Goal: Information Seeking & Learning: Learn about a topic

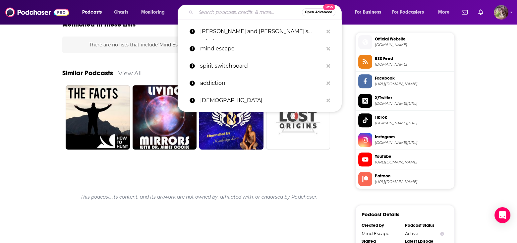
click at [259, 15] on input "Search podcasts, credits, & more..." at bounding box center [249, 12] width 106 height 11
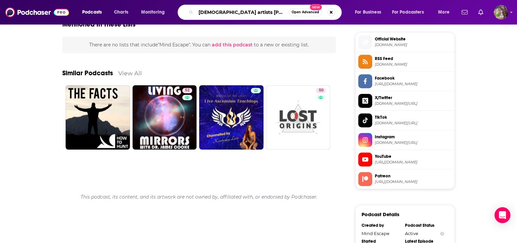
type input "[DEMOGRAPHIC_DATA] artists spotlight"
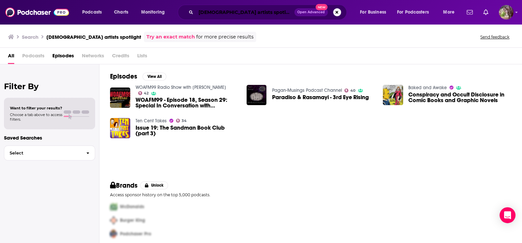
click at [231, 14] on input "[DEMOGRAPHIC_DATA] artists spotlight" at bounding box center [245, 12] width 98 height 11
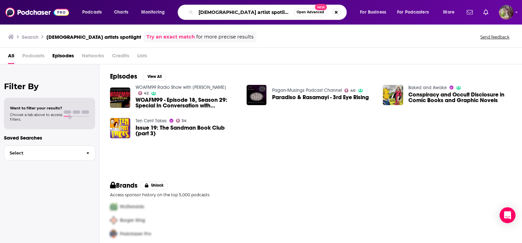
click at [261, 13] on input "[DEMOGRAPHIC_DATA] artist spotlight" at bounding box center [245, 12] width 98 height 11
type input "[DEMOGRAPHIC_DATA] artist spotlight"
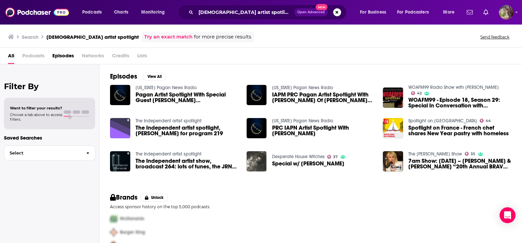
click at [157, 98] on span "Pagan Artist Spotlight With Special Guest [PERSON_NAME] [PERSON_NAME]" at bounding box center [186, 97] width 103 height 11
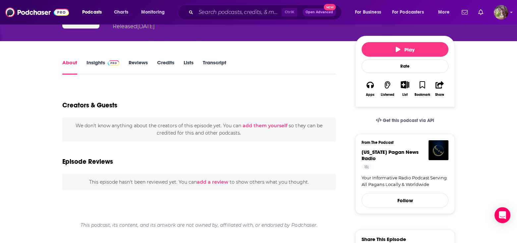
scroll to position [199, 0]
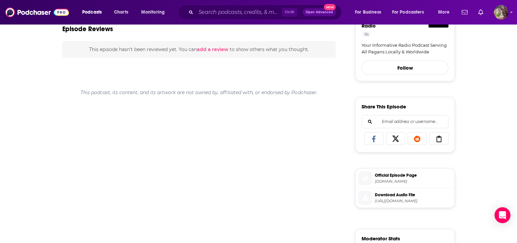
click at [392, 172] on span "Official Episode Page" at bounding box center [413, 175] width 77 height 6
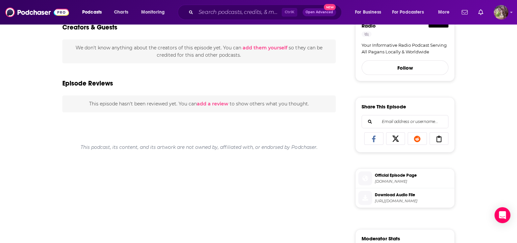
scroll to position [253, 0]
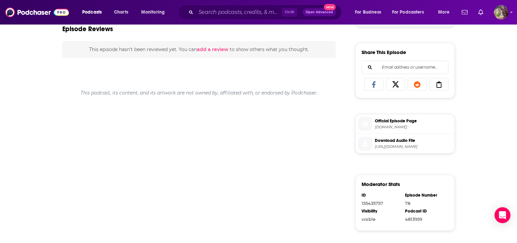
click at [381, 144] on span "[URL][DOMAIN_NAME]" at bounding box center [413, 146] width 77 height 5
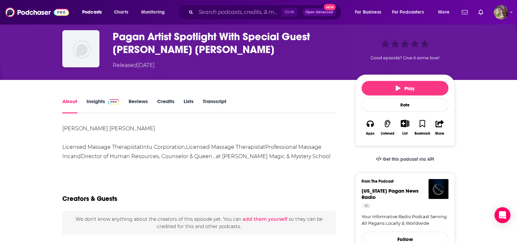
scroll to position [0, 0]
